Goal: Information Seeking & Learning: Learn about a topic

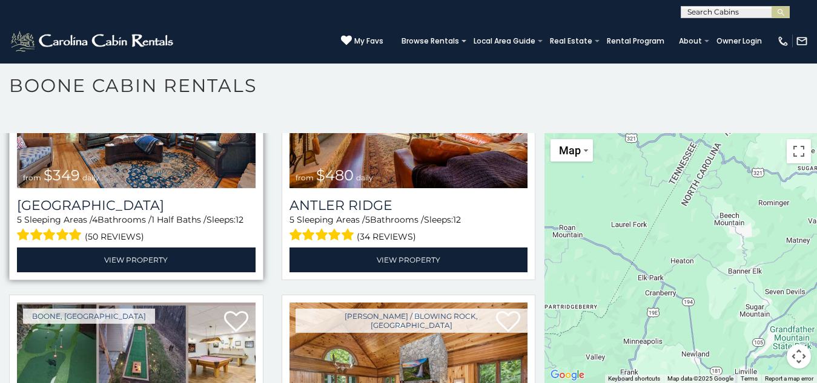
scroll to position [156, 0]
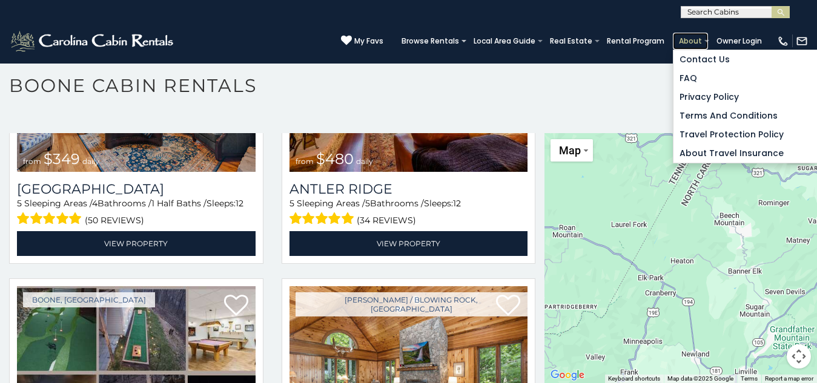
click at [673, 33] on link "About" at bounding box center [690, 41] width 35 height 17
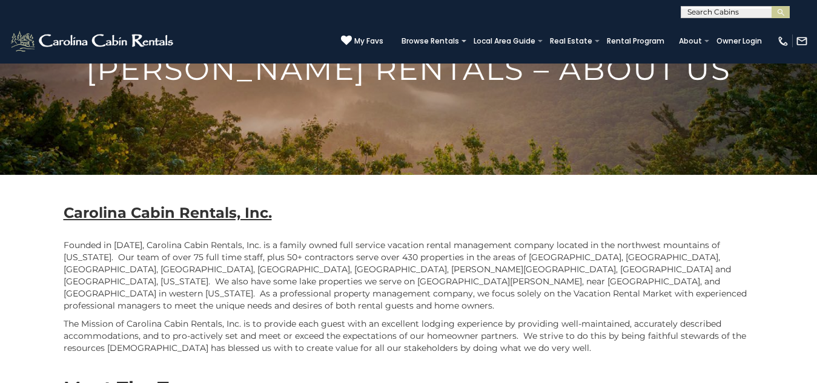
scroll to position [117, 0]
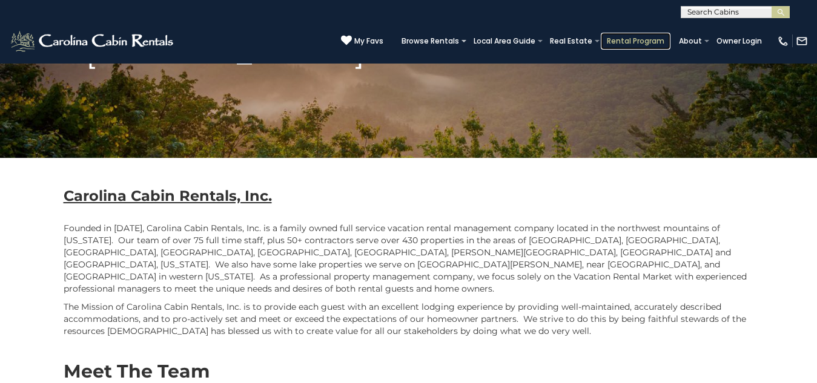
click at [601, 33] on link "Rental Program" at bounding box center [636, 41] width 70 height 17
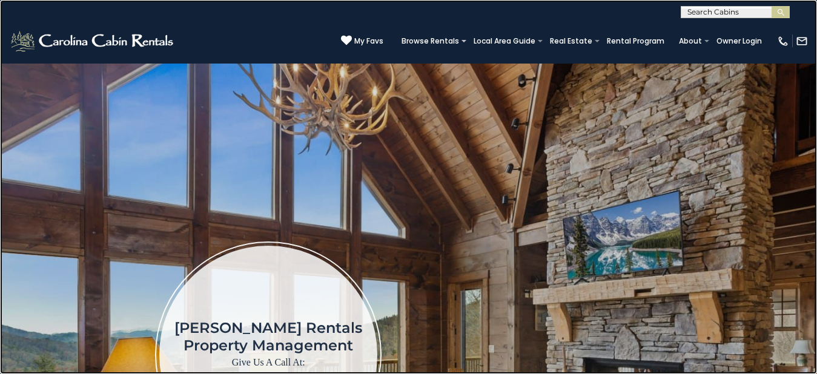
click at [59, 11] on link at bounding box center [408, 187] width 817 height 374
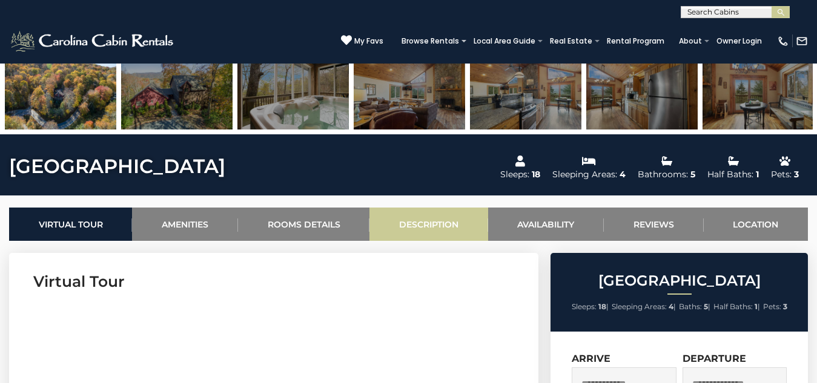
drag, startPoint x: 425, startPoint y: 265, endPoint x: 384, endPoint y: 227, distance: 55.7
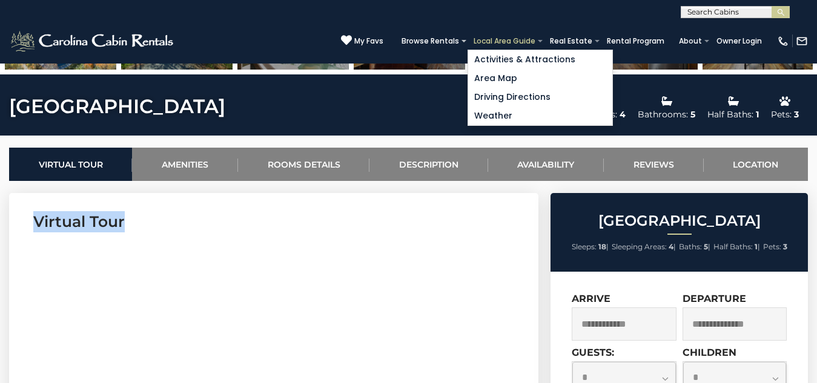
scroll to position [396, 0]
